Goal: Download file/media

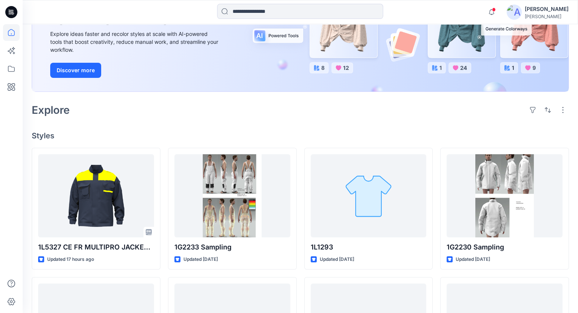
scroll to position [137, 0]
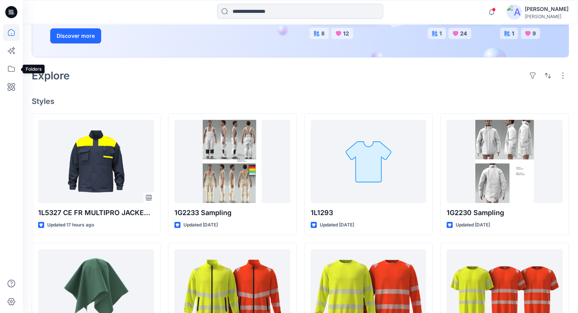
drag, startPoint x: 7, startPoint y: 69, endPoint x: 21, endPoint y: 75, distance: 15.1
click at [7, 69] on icon at bounding box center [11, 68] width 17 height 17
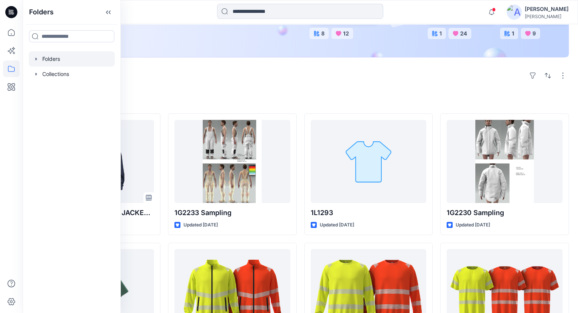
click at [49, 58] on div at bounding box center [72, 58] width 86 height 15
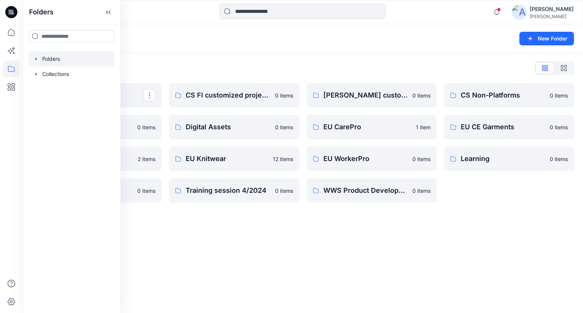
click at [172, 227] on div "Folders New Folder Folders List Archive Design Base Patterns 0 items EU FoodInP…" at bounding box center [303, 168] width 561 height 288
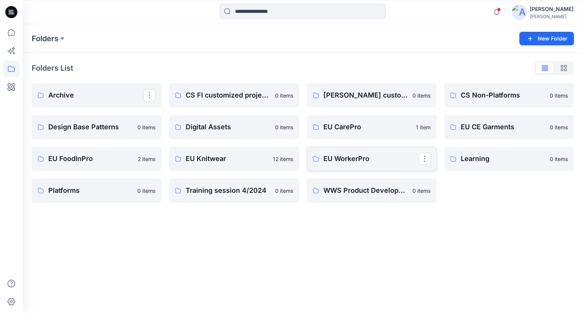
click at [345, 158] on p "EU WorkerPro" at bounding box center [371, 158] width 95 height 11
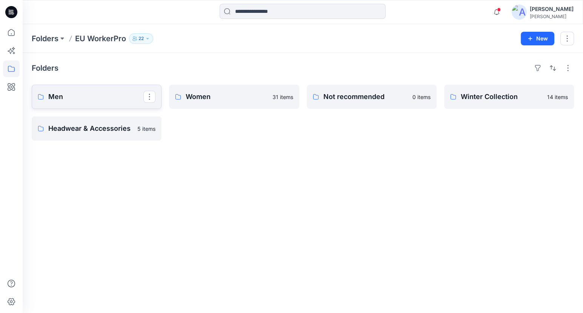
click at [85, 94] on p "Men" at bounding box center [95, 96] width 95 height 11
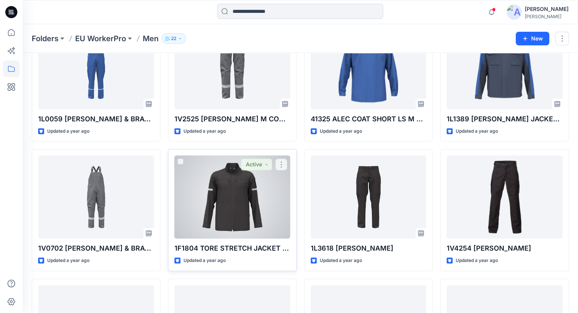
scroll to position [1657, 0]
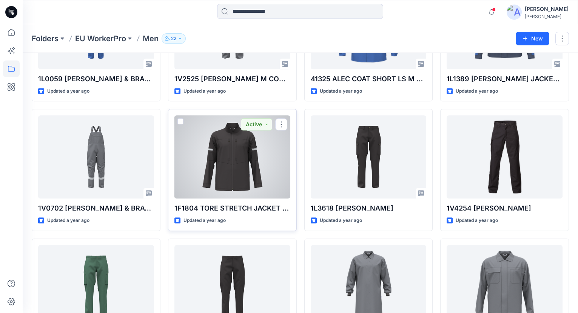
click at [216, 153] on div at bounding box center [232, 156] width 116 height 83
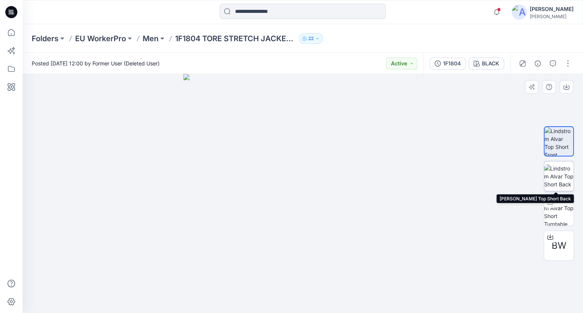
click at [558, 180] on img at bounding box center [558, 176] width 29 height 24
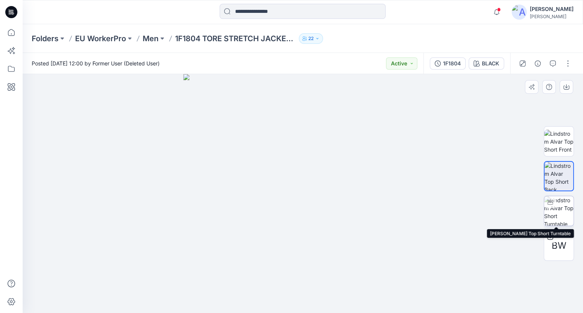
click at [561, 203] on img at bounding box center [558, 210] width 29 height 29
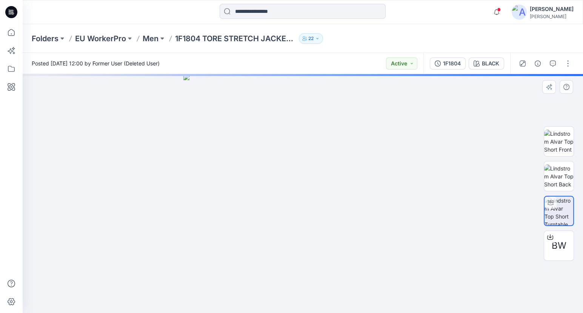
drag, startPoint x: 384, startPoint y: 199, endPoint x: 329, endPoint y: 210, distance: 56.5
click at [329, 210] on div at bounding box center [303, 193] width 561 height 239
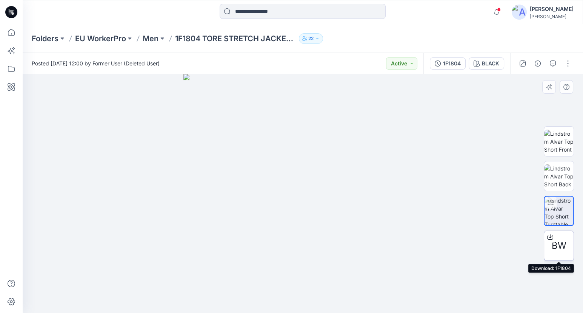
click at [565, 244] on span "BW" at bounding box center [559, 246] width 15 height 14
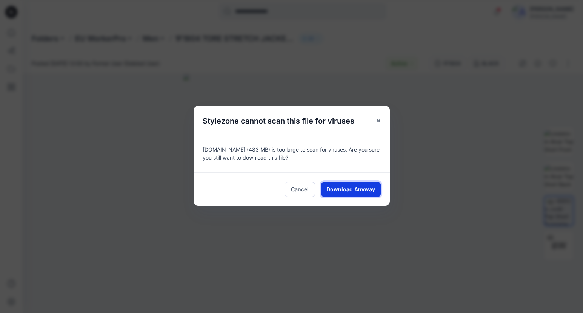
click at [348, 187] on span "Download Anyway" at bounding box center [351, 189] width 49 height 8
